Goal: Transaction & Acquisition: Obtain resource

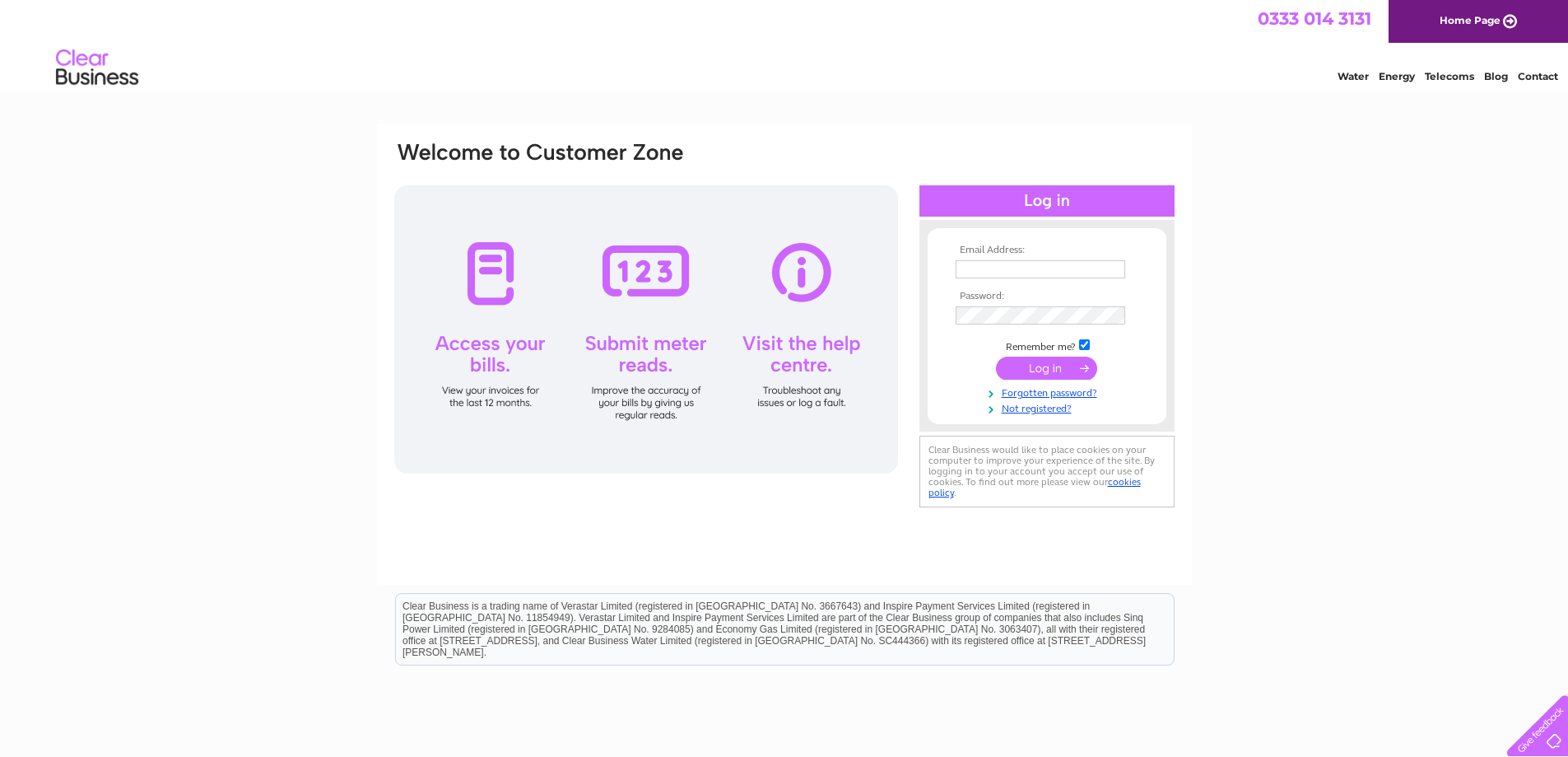
type input "enquiries@wimeikle.co.uk"
click at [1037, 372] on input "submit" at bounding box center [1046, 368] width 101 height 23
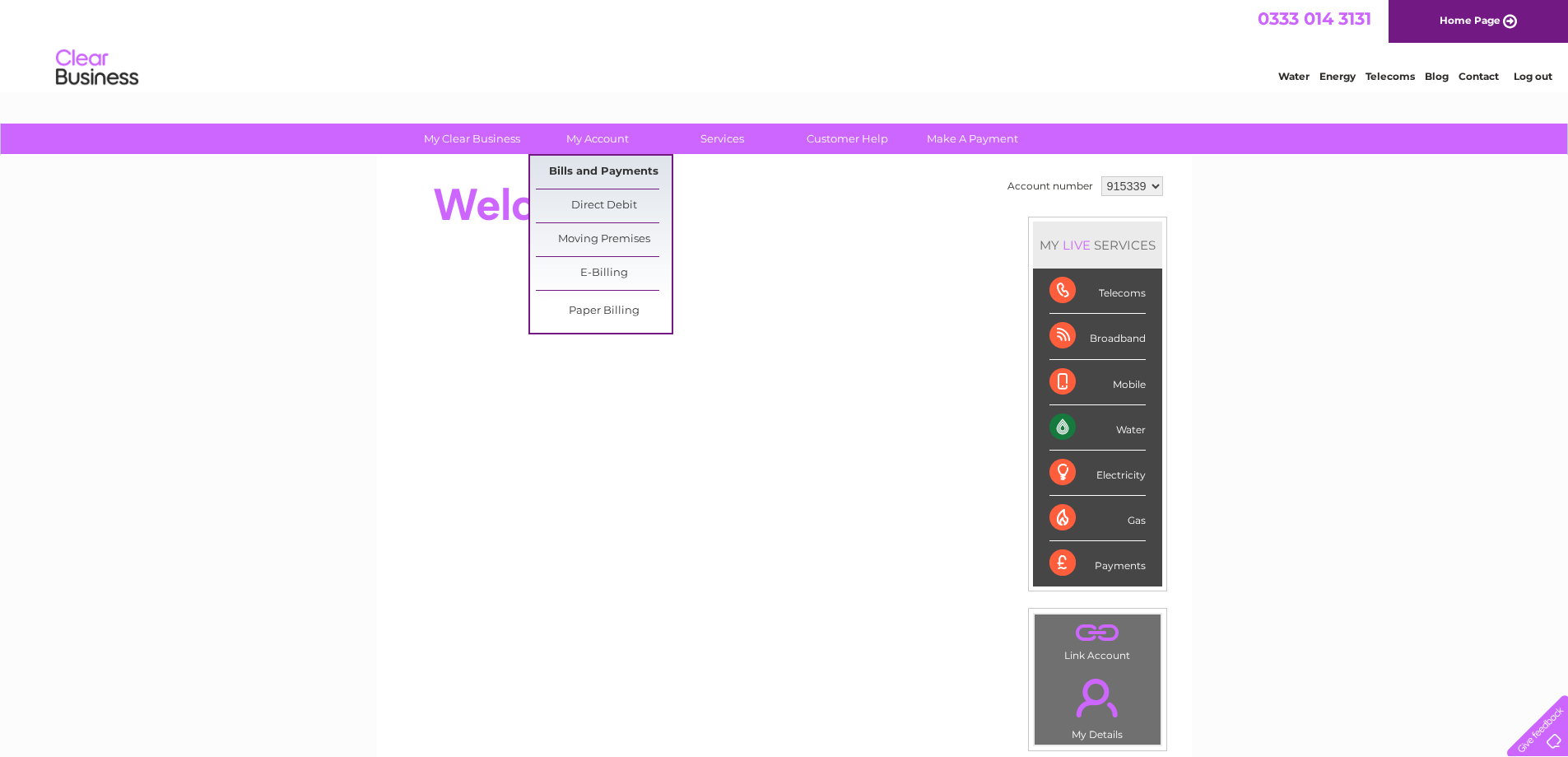
click at [590, 172] on link "Bills and Payments" at bounding box center [604, 172] width 136 height 33
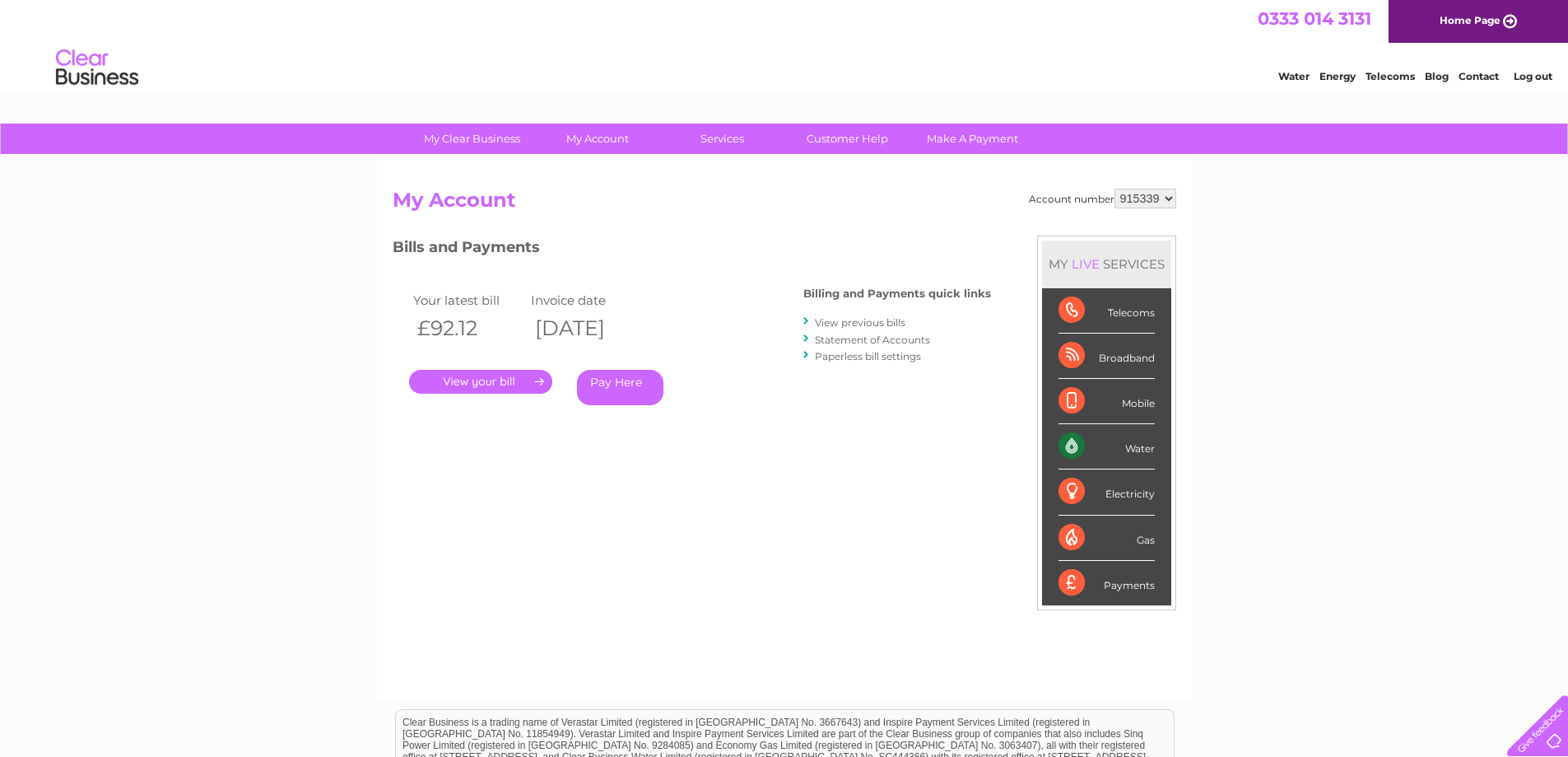
click at [495, 381] on link "." at bounding box center [481, 381] width 143 height 24
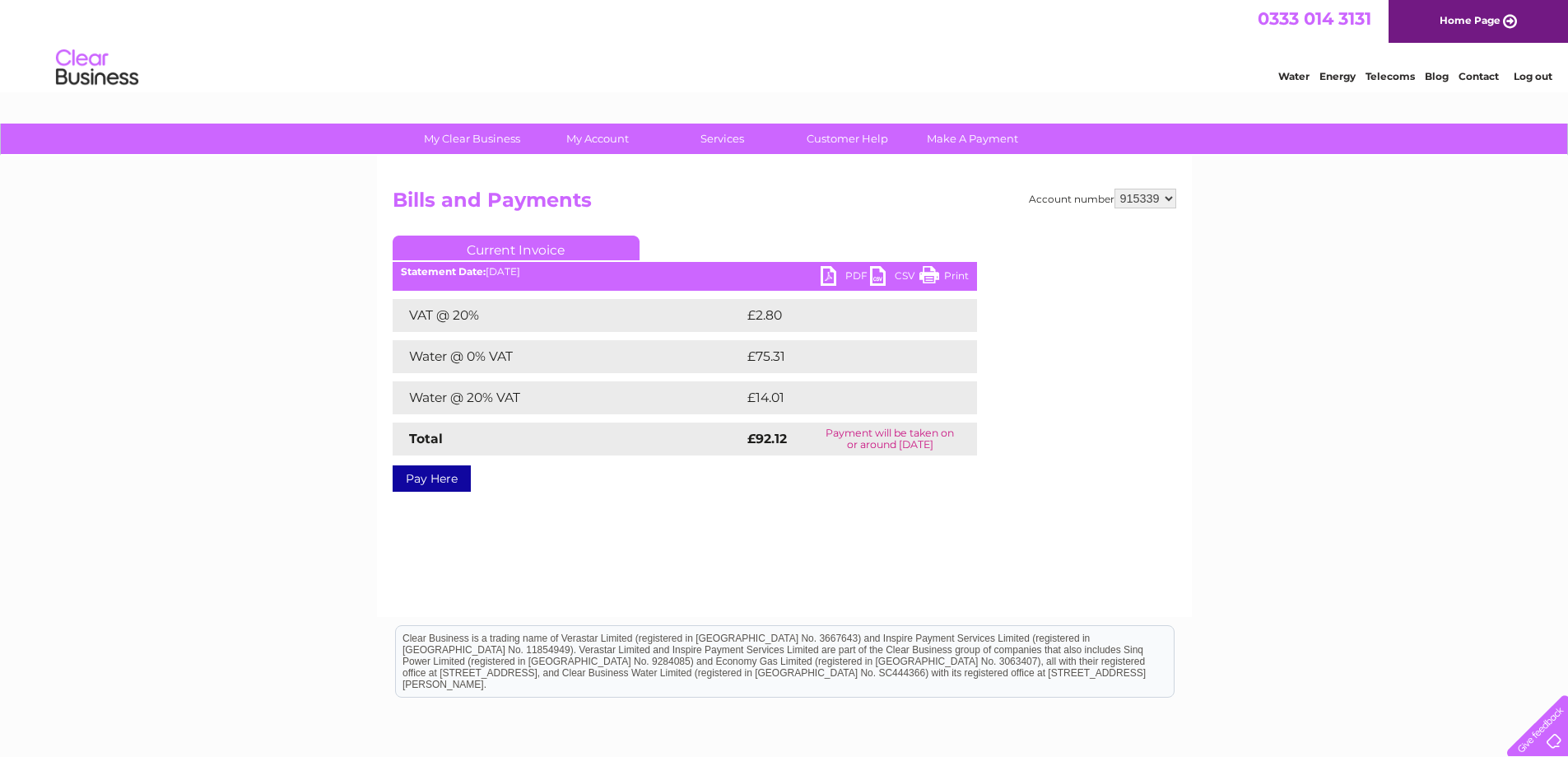
click at [855, 272] on link "PDF" at bounding box center [845, 278] width 49 height 24
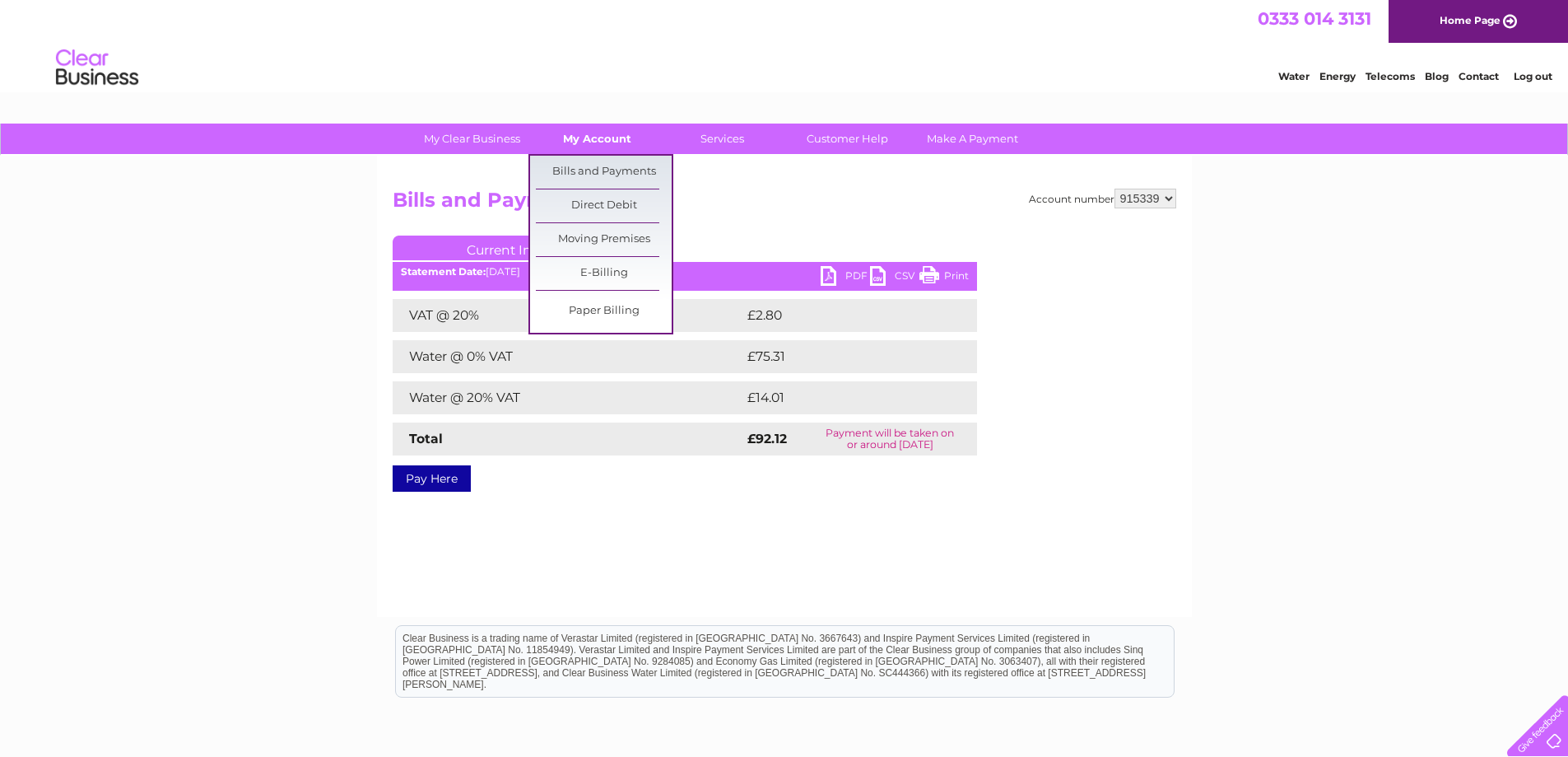
click at [602, 135] on link "My Account" at bounding box center [598, 139] width 136 height 31
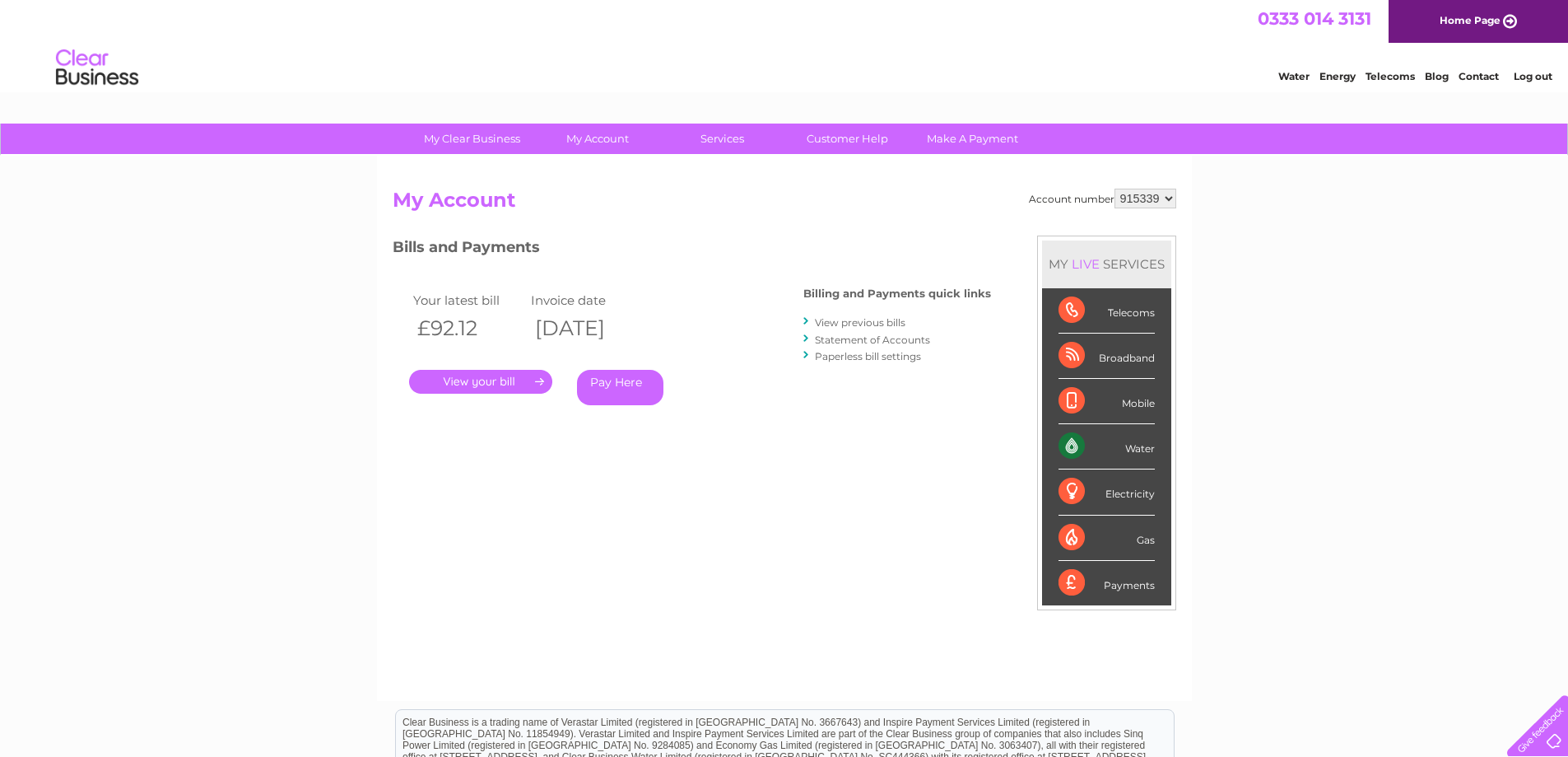
select select "995453"
click at [1114, 188] on select "915339 995453" at bounding box center [1145, 198] width 62 height 20
click at [467, 381] on link "." at bounding box center [481, 381] width 143 height 24
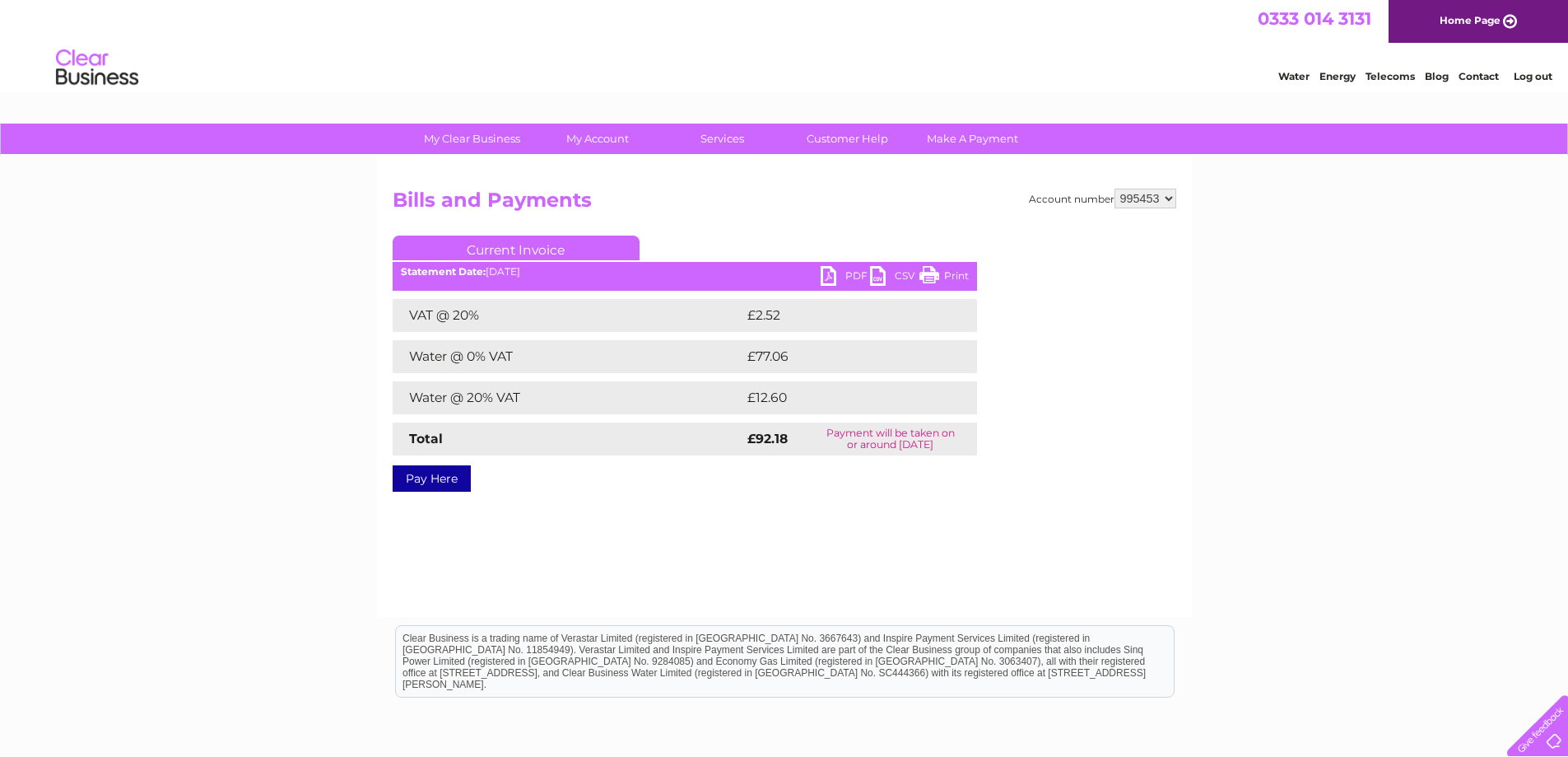
click at [854, 277] on link "PDF" at bounding box center [845, 278] width 49 height 24
